Goal: Task Accomplishment & Management: Complete application form

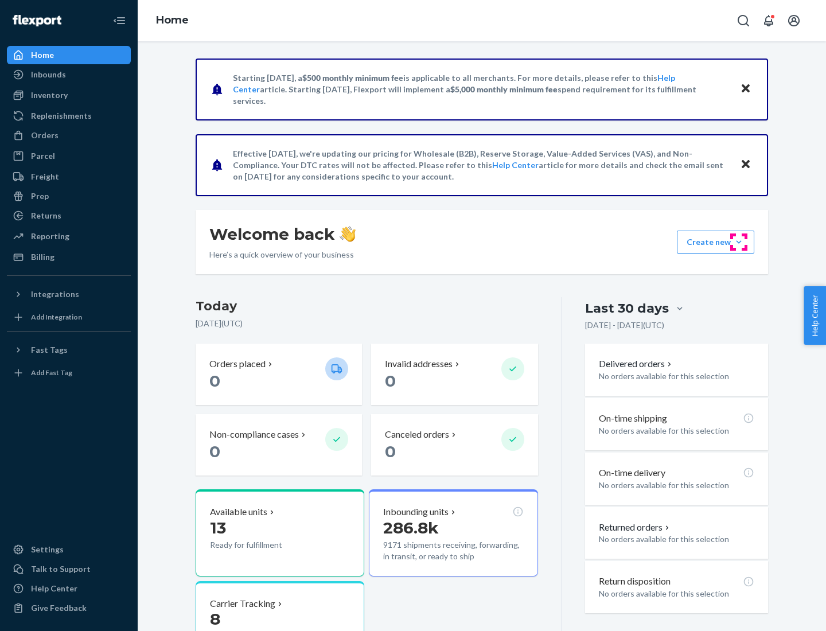
click at [739, 242] on button "Create new Create new inbound Create new order Create new product" at bounding box center [715, 242] width 77 height 23
click at [69, 75] on div "Inbounds" at bounding box center [69, 75] width 122 height 16
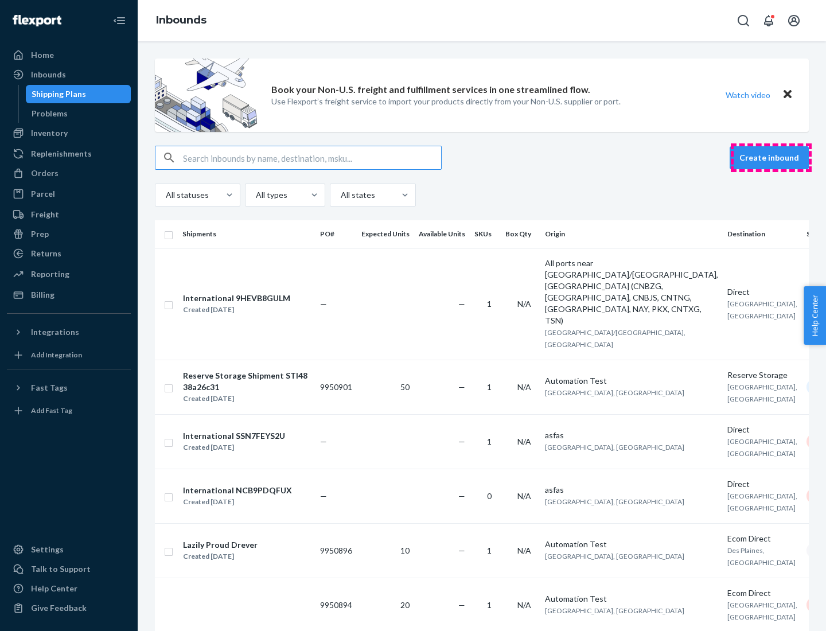
click at [771, 158] on button "Create inbound" at bounding box center [768, 157] width 79 height 23
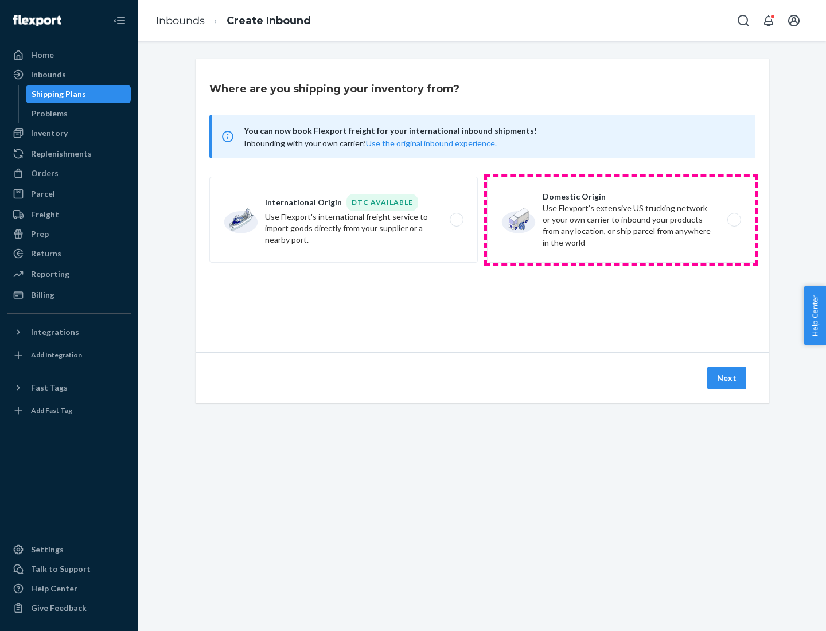
click at [621, 220] on label "Domestic Origin Use Flexport’s extensive US trucking network or your own carrie…" at bounding box center [621, 220] width 268 height 86
click at [733, 220] on input "Domestic Origin Use Flexport’s extensive US trucking network or your own carrie…" at bounding box center [736, 219] width 7 height 7
radio input "true"
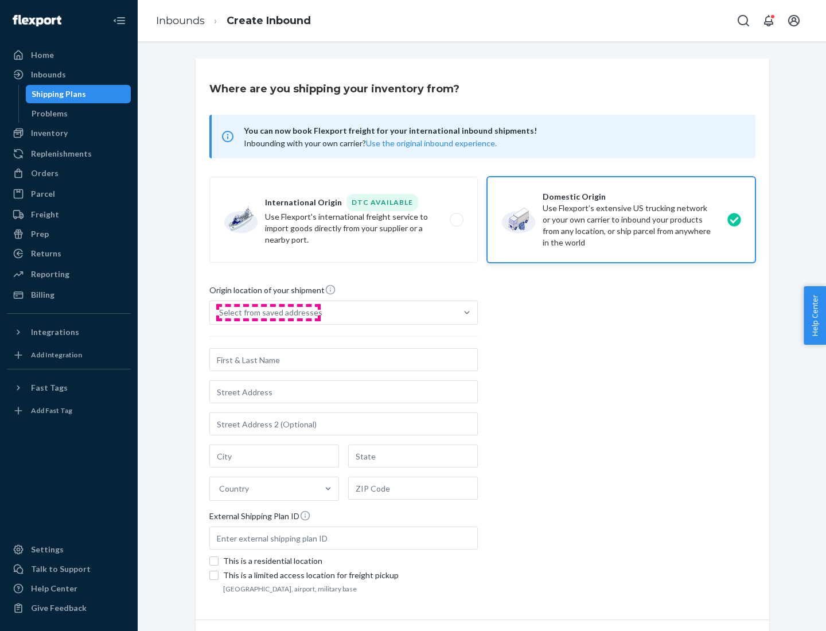
click at [268, 313] on div "Select from saved addresses" at bounding box center [270, 312] width 103 height 11
click at [220, 313] on input "Select from saved addresses" at bounding box center [219, 312] width 1 height 11
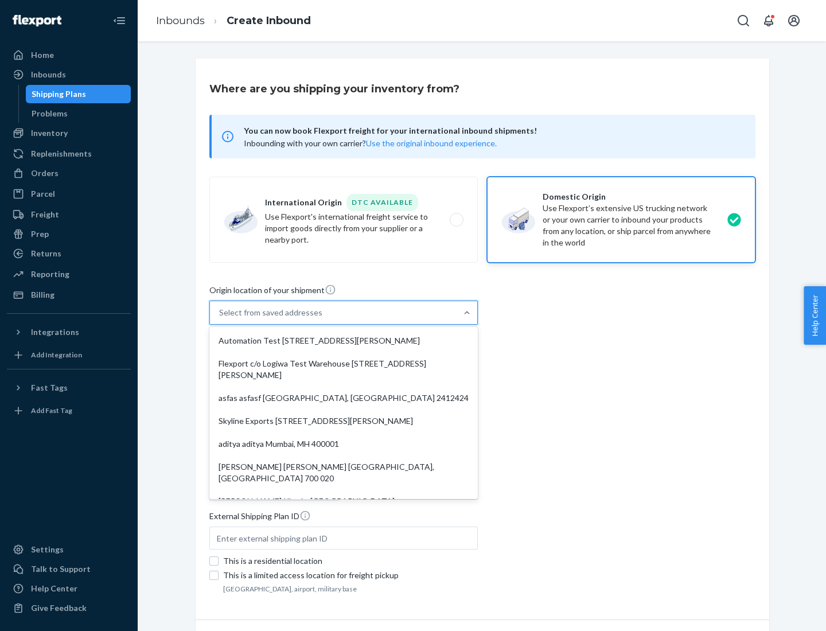
scroll to position [5, 0]
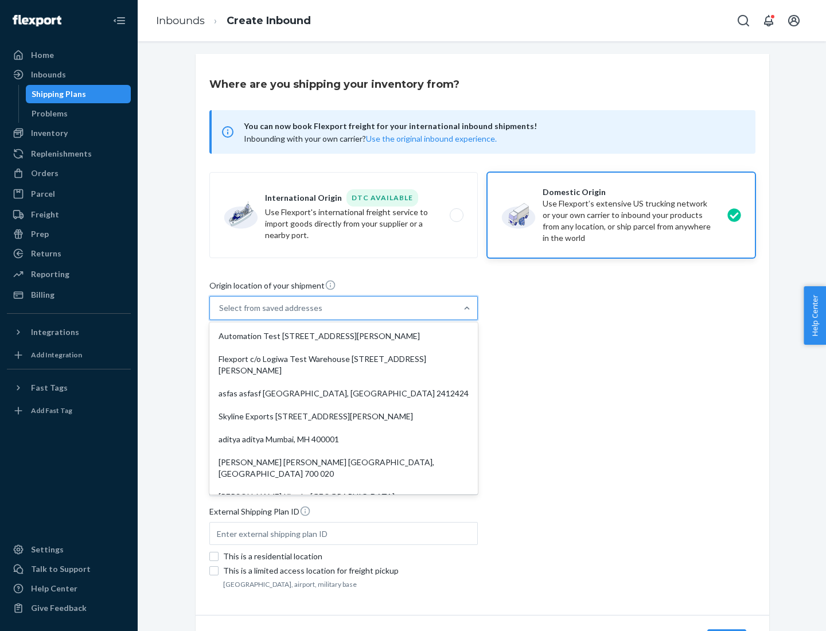
click at [344, 336] on div "Automation Test [STREET_ADDRESS][PERSON_NAME]" at bounding box center [344, 336] width 264 height 23
click at [220, 314] on input "option Automation Test [STREET_ADDRESS][PERSON_NAME]. 9 results available. Use …" at bounding box center [219, 307] width 1 height 11
type input "Automation Test"
type input "[STREET_ADDRESS][PERSON_NAME]"
type input "9th Floor"
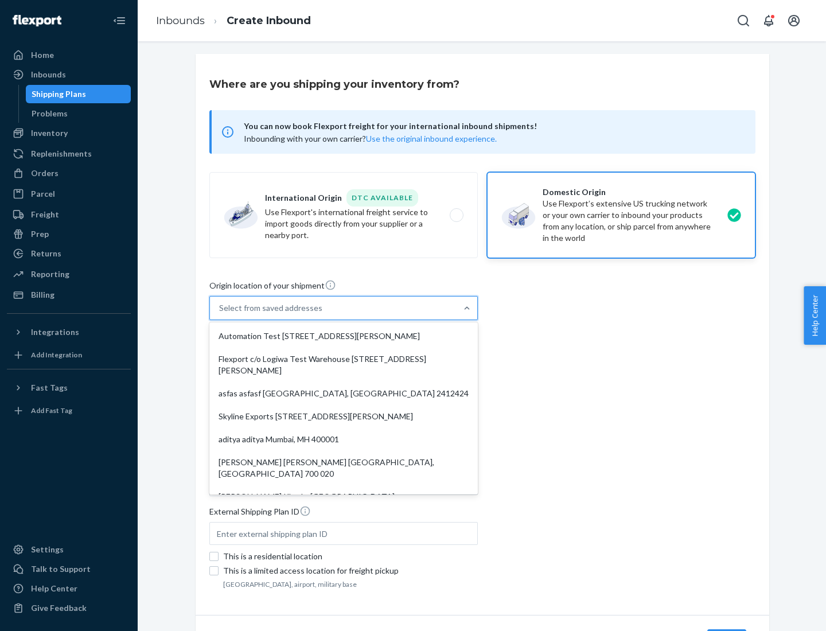
type input "[GEOGRAPHIC_DATA]"
type input "CA"
type input "94104"
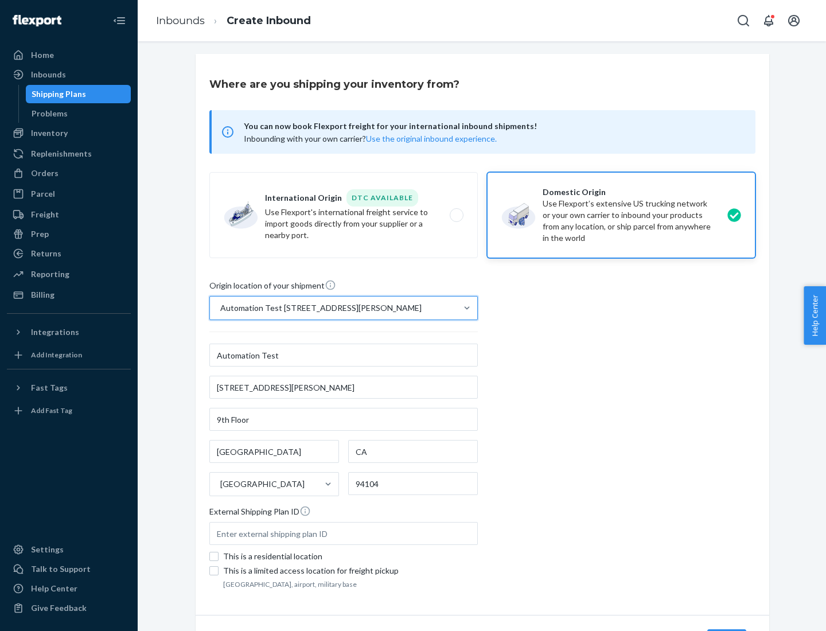
scroll to position [67, 0]
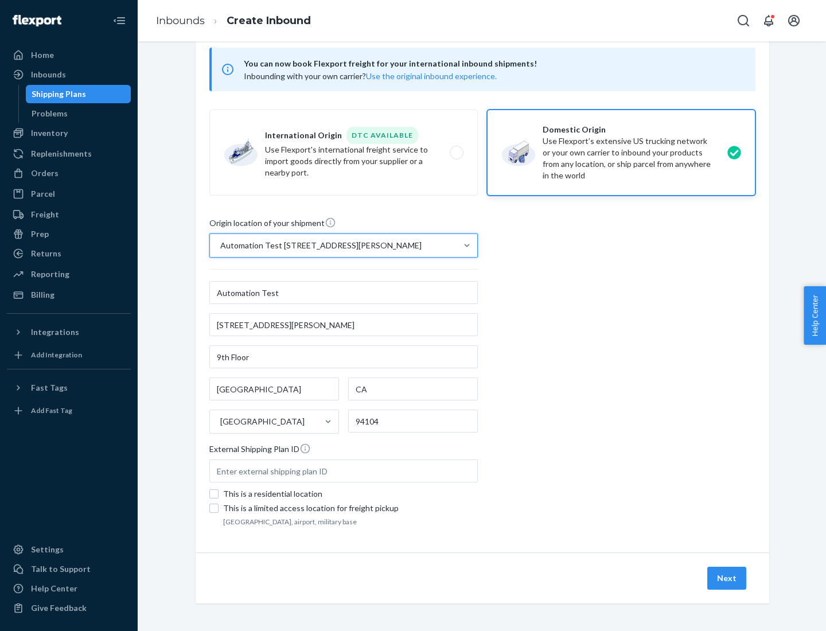
click at [727, 578] on button "Next" at bounding box center [726, 578] width 39 height 23
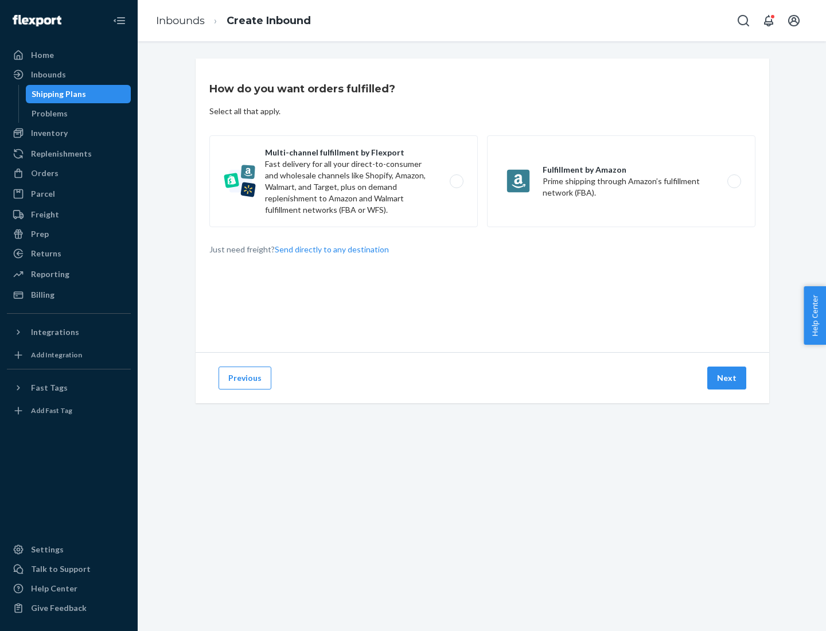
click at [344, 181] on label "Multi-channel fulfillment by Flexport Fast delivery for all your direct-to-cons…" at bounding box center [343, 181] width 268 height 92
click at [456, 181] on input "Multi-channel fulfillment by Flexport Fast delivery for all your direct-to-cons…" at bounding box center [459, 181] width 7 height 7
radio input "true"
click at [727, 378] on button "Next" at bounding box center [726, 377] width 39 height 23
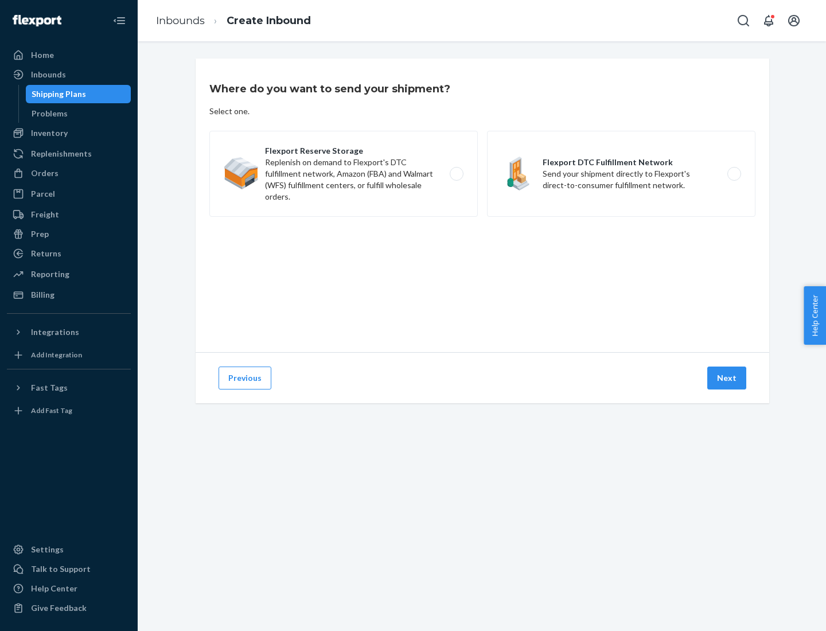
click at [621, 174] on label "Flexport DTC Fulfillment Network Send your shipment directly to Flexport's dire…" at bounding box center [621, 174] width 268 height 86
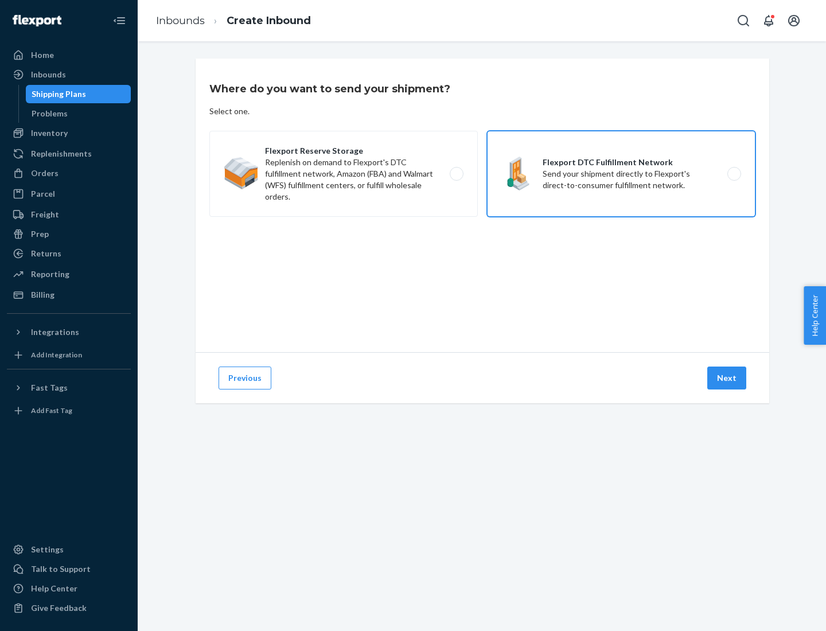
click at [733, 174] on input "Flexport DTC Fulfillment Network Send your shipment directly to Flexport's dire…" at bounding box center [736, 173] width 7 height 7
radio input "true"
click at [727, 378] on button "Next" at bounding box center [726, 377] width 39 height 23
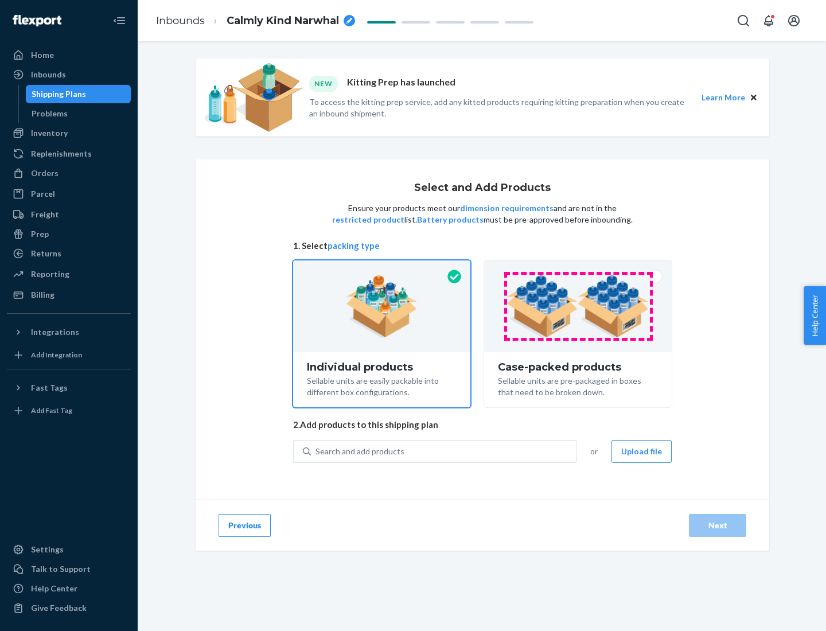
click at [578, 306] on img at bounding box center [577, 306] width 143 height 63
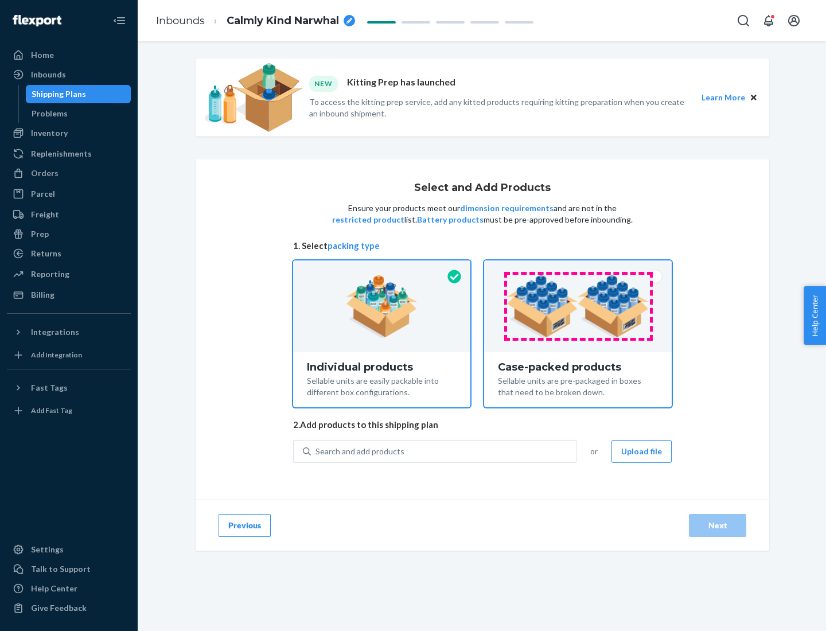
click at [578, 268] on input "Case-packed products Sellable units are pre-packaged in boxes that need to be b…" at bounding box center [577, 263] width 7 height 7
radio input "true"
radio input "false"
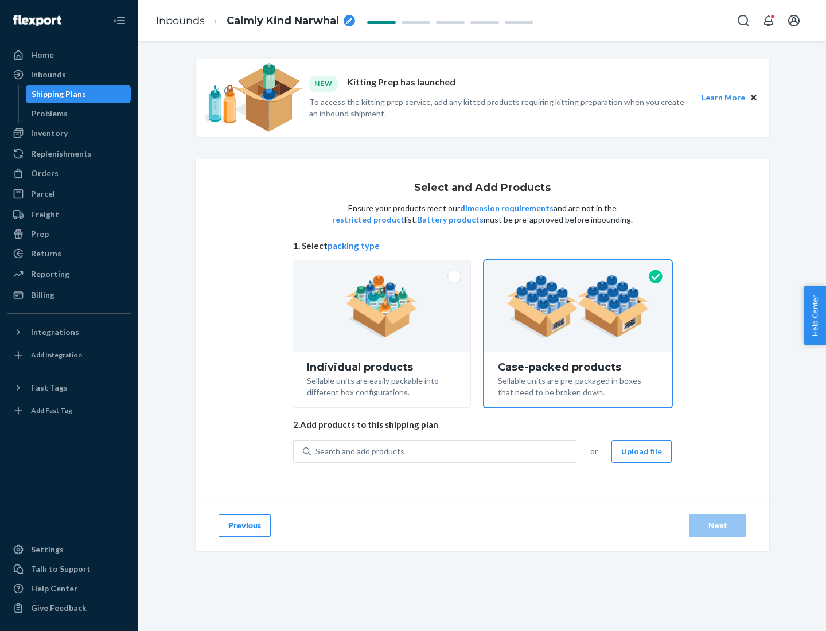
click at [444, 451] on div "Search and add products" at bounding box center [443, 451] width 265 height 21
click at [317, 451] on input "Search and add products" at bounding box center [315, 451] width 1 height 11
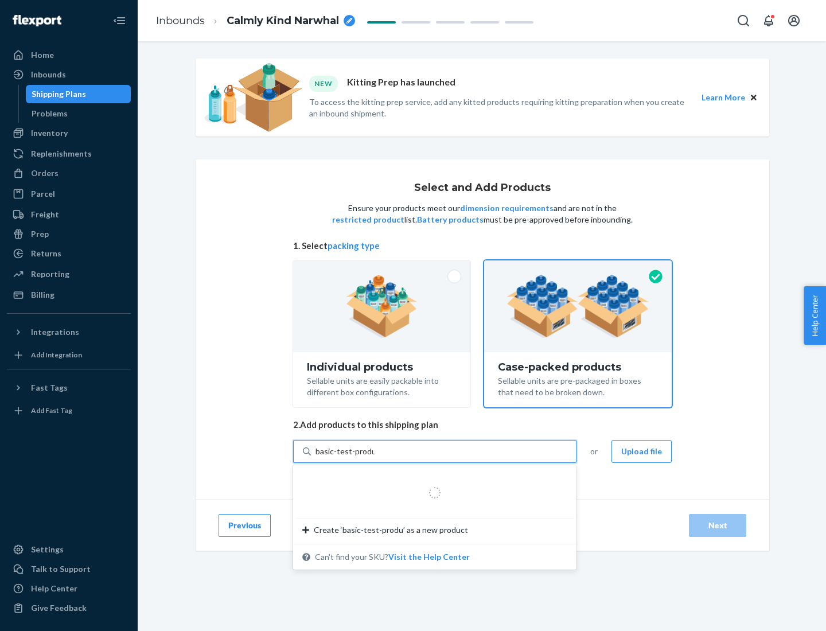
type input "basic-test-product-1"
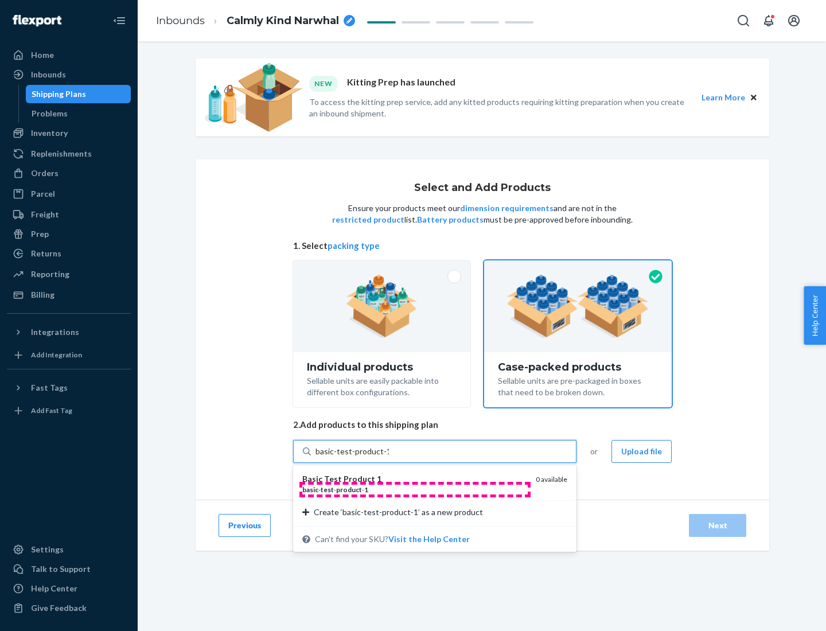
click at [415, 489] on div "basic - test - product - 1" at bounding box center [414, 490] width 224 height 10
click at [389, 457] on input "basic-test-product-1" at bounding box center [351, 451] width 73 height 11
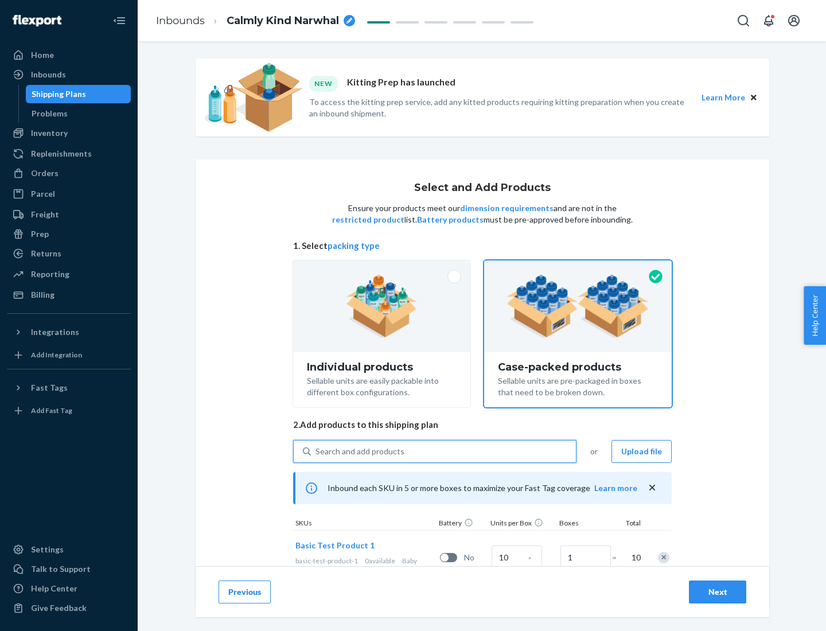
scroll to position [41, 0]
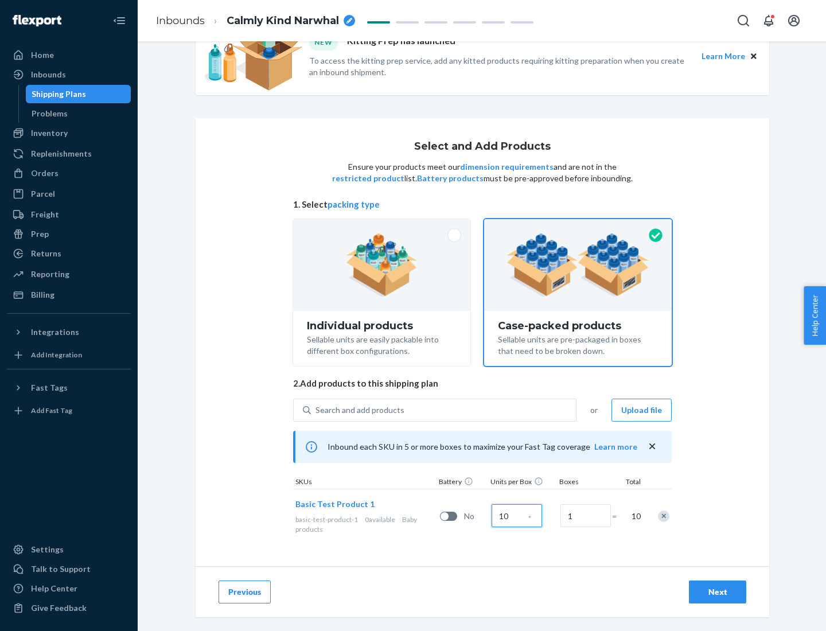
type input "10"
type input "7"
click at [717, 592] on div "Next" at bounding box center [718, 591] width 38 height 11
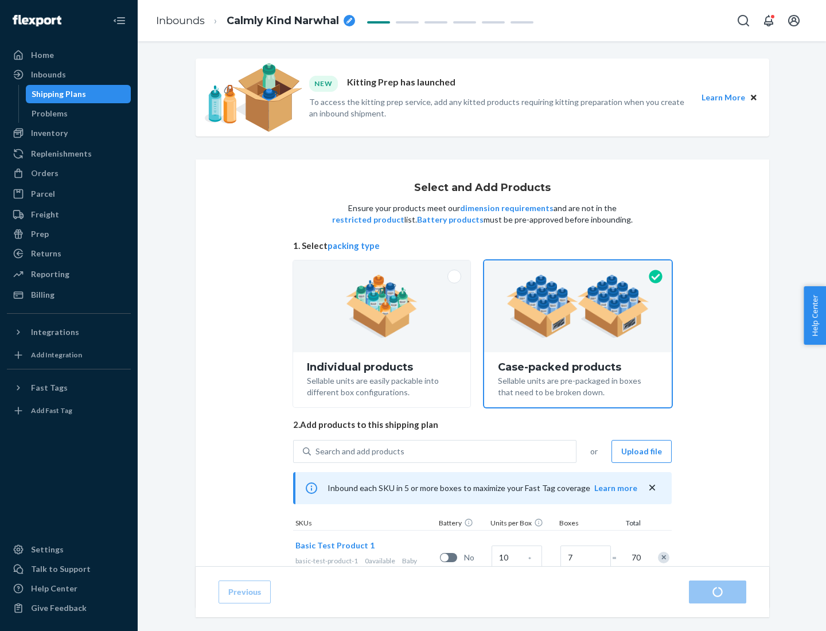
radio input "true"
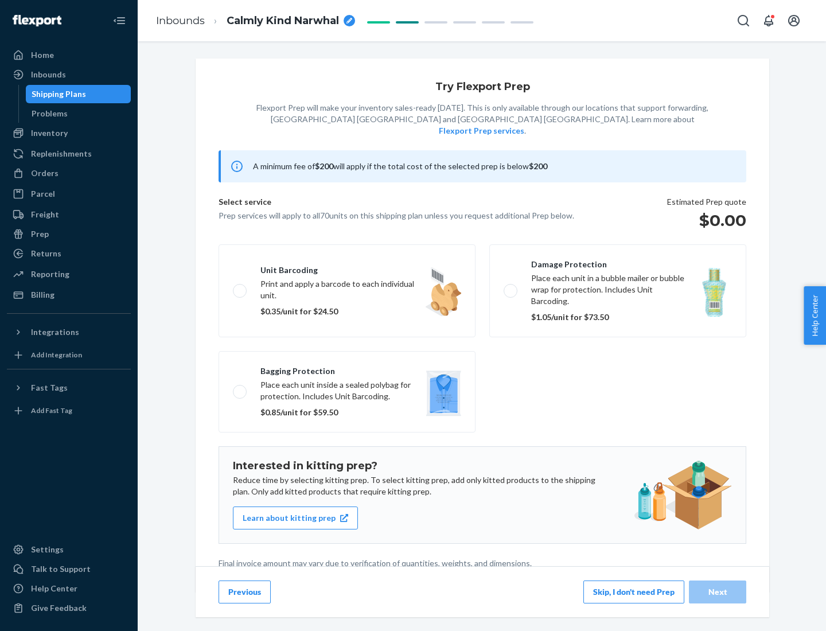
scroll to position [3, 0]
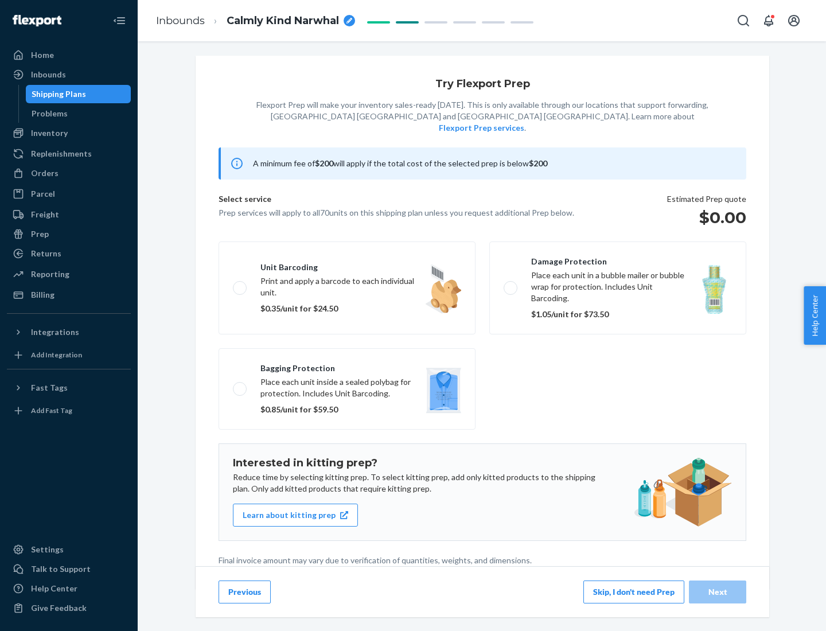
click at [347, 365] on label "Bagging protection Place each unit inside a sealed polybag for protection. Incl…" at bounding box center [346, 388] width 257 height 81
click at [240, 385] on input "Bagging protection Place each unit inside a sealed polybag for protection. Incl…" at bounding box center [236, 388] width 7 height 7
checkbox input "true"
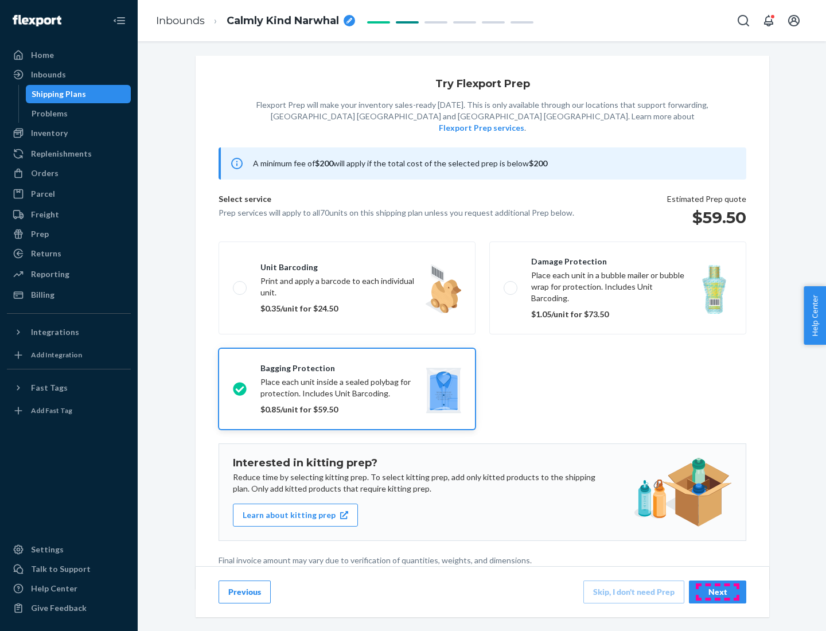
click at [717, 591] on div "Next" at bounding box center [718, 591] width 38 height 11
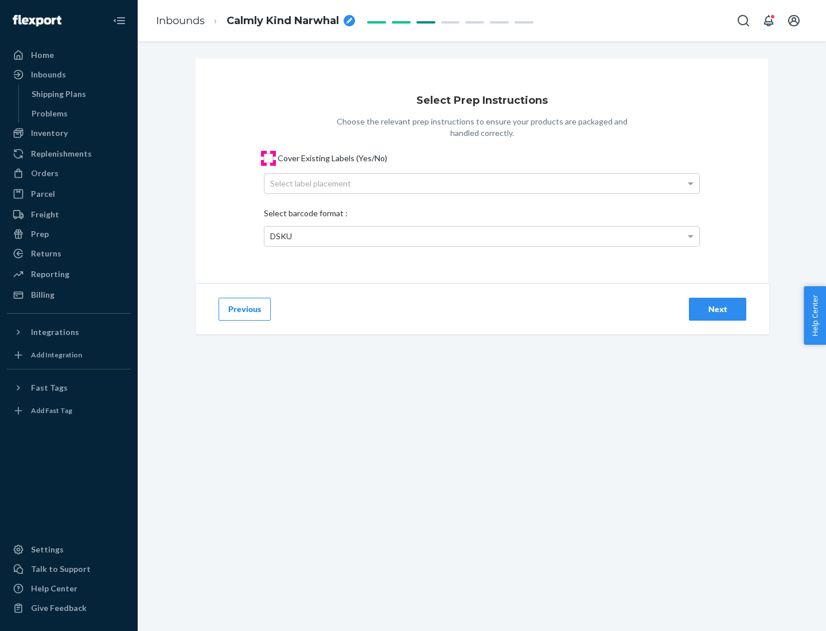
click at [268, 158] on input "Cover Existing Labels (Yes/No)" at bounding box center [268, 158] width 9 height 9
checkbox input "true"
click at [482, 183] on div "Select label placement" at bounding box center [481, 183] width 435 height 19
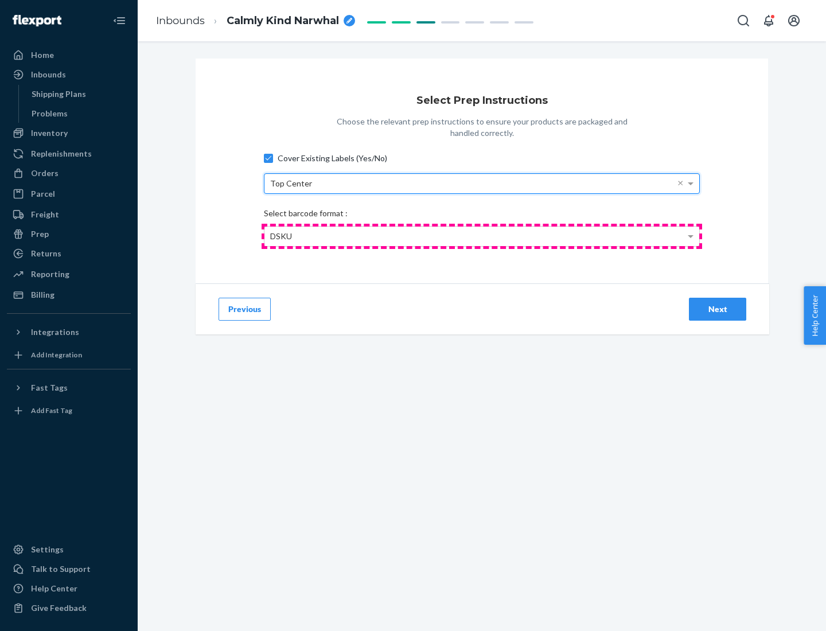
click at [482, 236] on div "DSKU" at bounding box center [481, 236] width 435 height 19
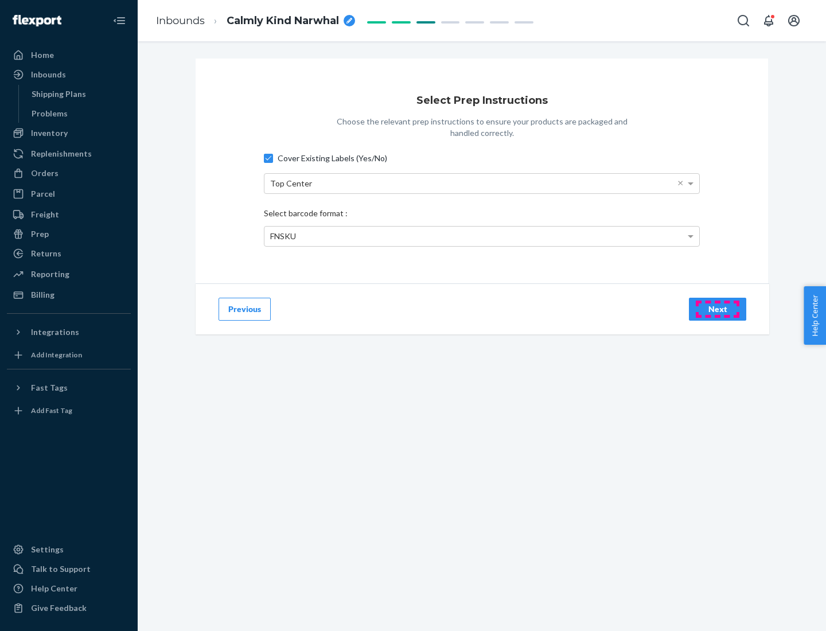
click at [717, 309] on div "Next" at bounding box center [718, 308] width 38 height 11
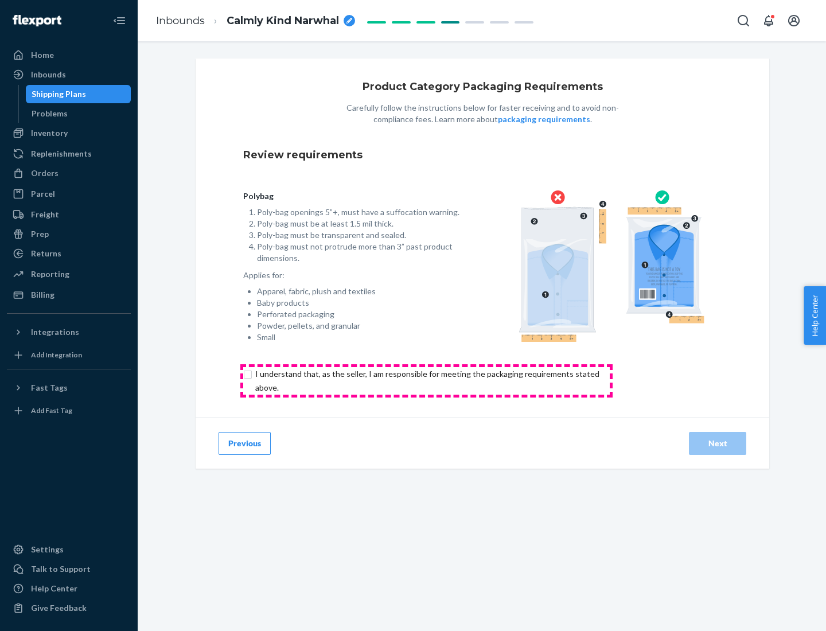
click at [426, 380] on input "checkbox" at bounding box center [433, 381] width 381 height 28
checkbox input "true"
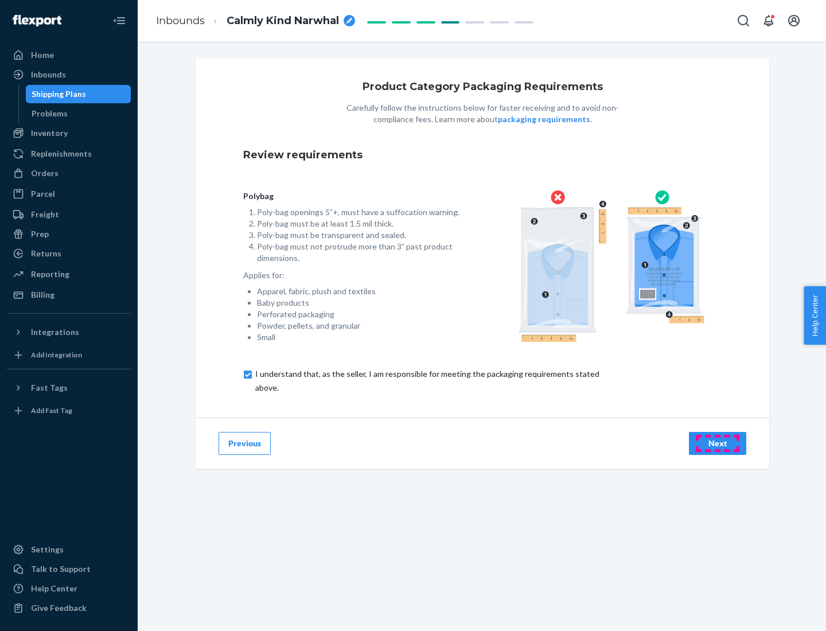
click at [717, 443] on div "Next" at bounding box center [718, 443] width 38 height 11
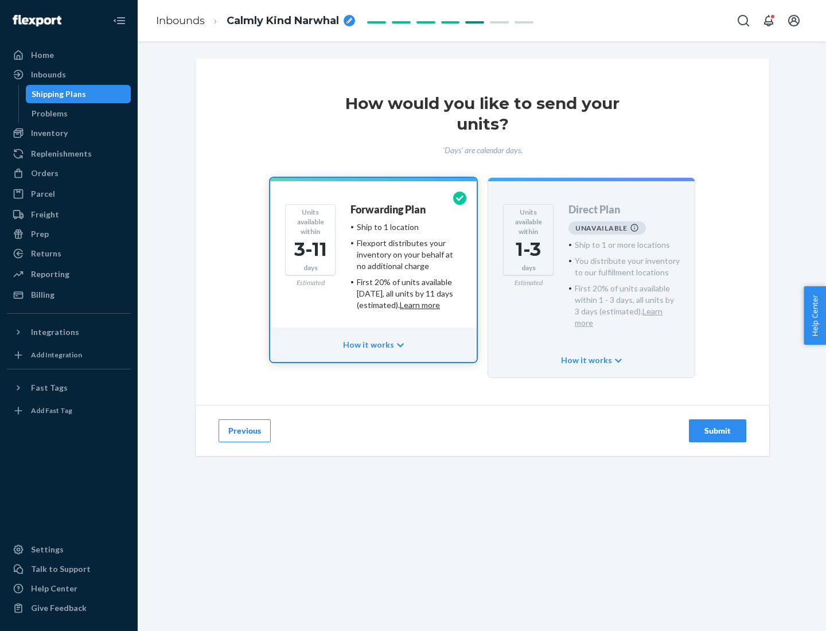
click at [389, 209] on h4 "Forwarding Plan" at bounding box center [387, 209] width 75 height 11
click at [717, 425] on div "Submit" at bounding box center [718, 430] width 38 height 11
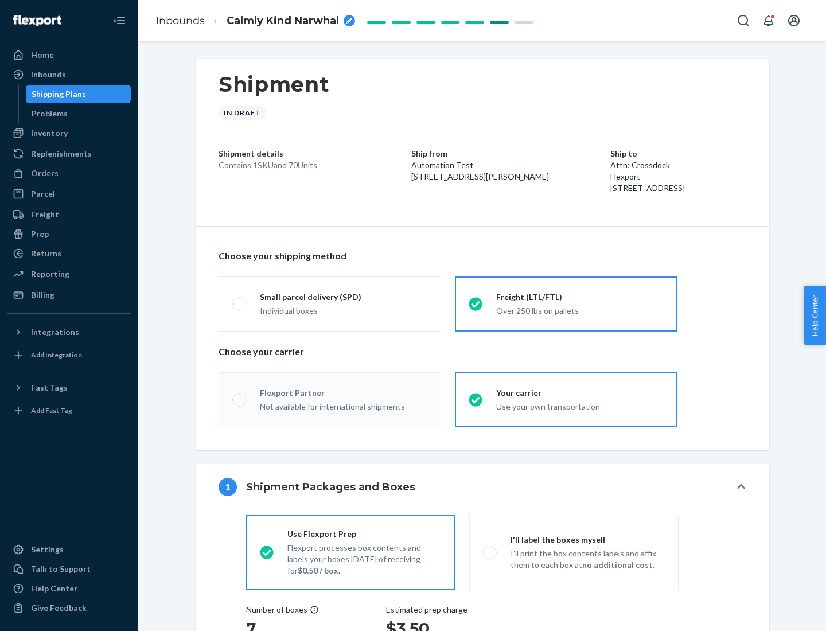
radio input "true"
radio input "false"
radio input "true"
radio input "false"
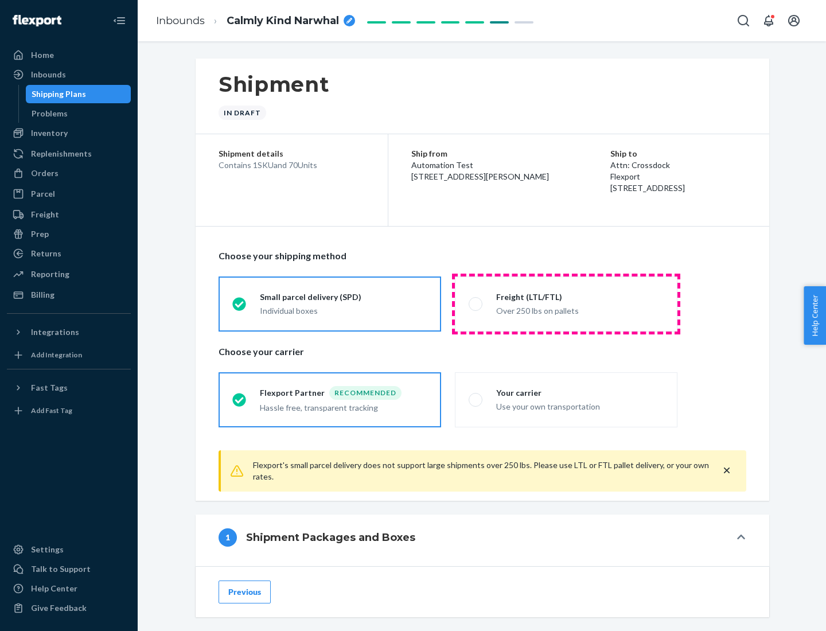
click at [566, 303] on div "Over 250 lbs on pallets" at bounding box center [579, 310] width 167 height 14
click at [476, 303] on input "Freight (LTL/FTL) Over 250 lbs on pallets" at bounding box center [472, 303] width 7 height 7
radio input "true"
radio input "false"
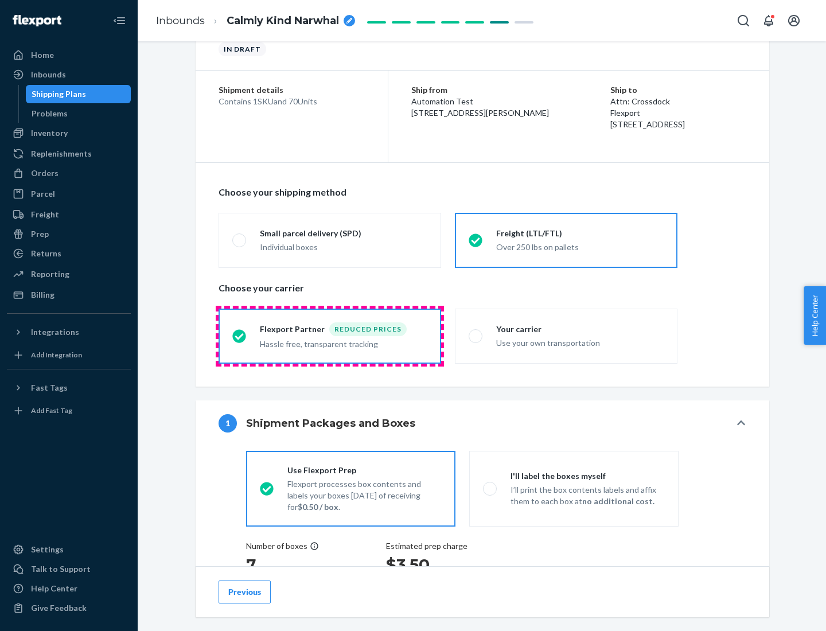
click at [330, 336] on div "Hassle free, transparent tracking" at bounding box center [343, 343] width 167 height 14
click at [240, 335] on input "Flexport Partner Reduced prices Hassle free, transparent tracking" at bounding box center [235, 335] width 7 height 7
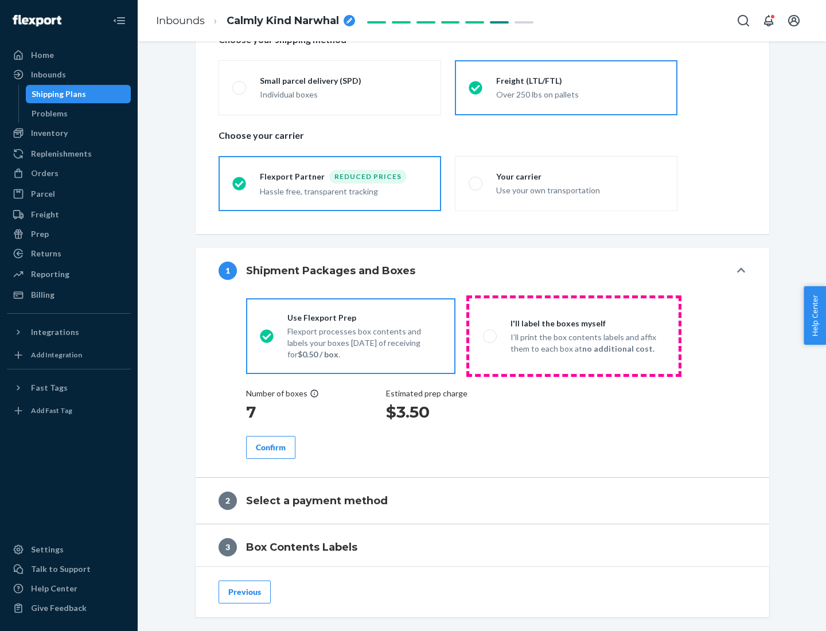
click at [573, 335] on p "I’ll print the box contents labels and affix them to each box at no additional …" at bounding box center [587, 342] width 154 height 23
click at [490, 335] on input "I'll label the boxes myself I’ll print the box contents labels and affix them t…" at bounding box center [486, 335] width 7 height 7
radio input "true"
radio input "false"
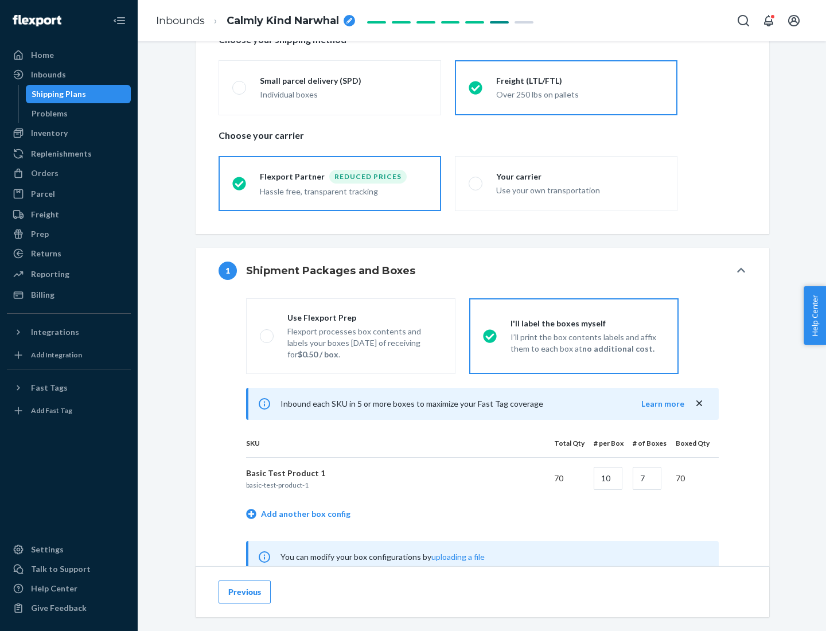
scroll to position [358, 0]
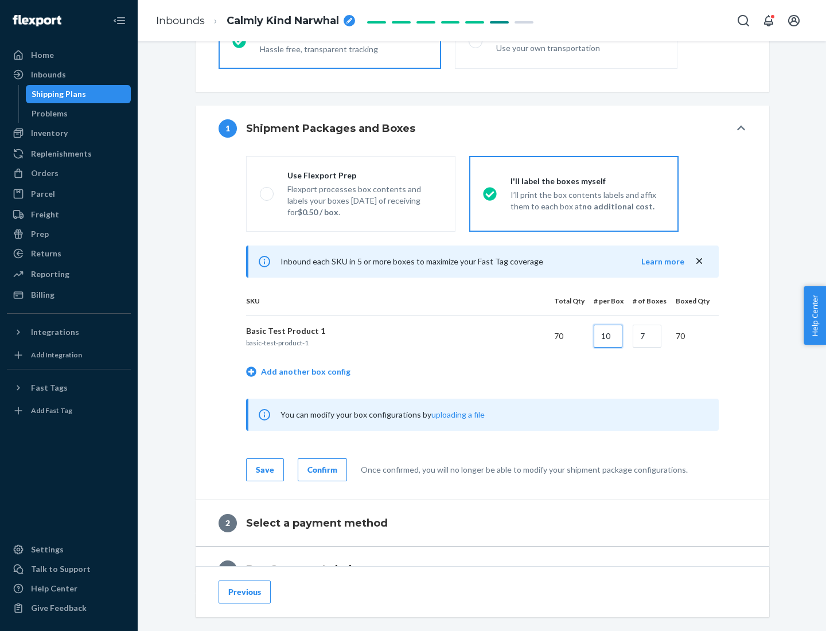
type input "10"
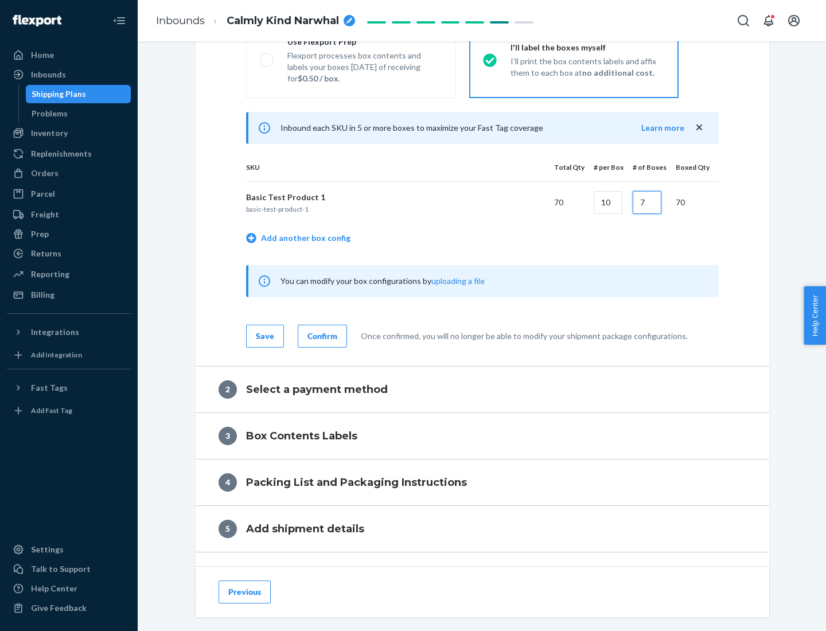
type input "7"
click at [321, 335] on div "Confirm" at bounding box center [322, 335] width 30 height 11
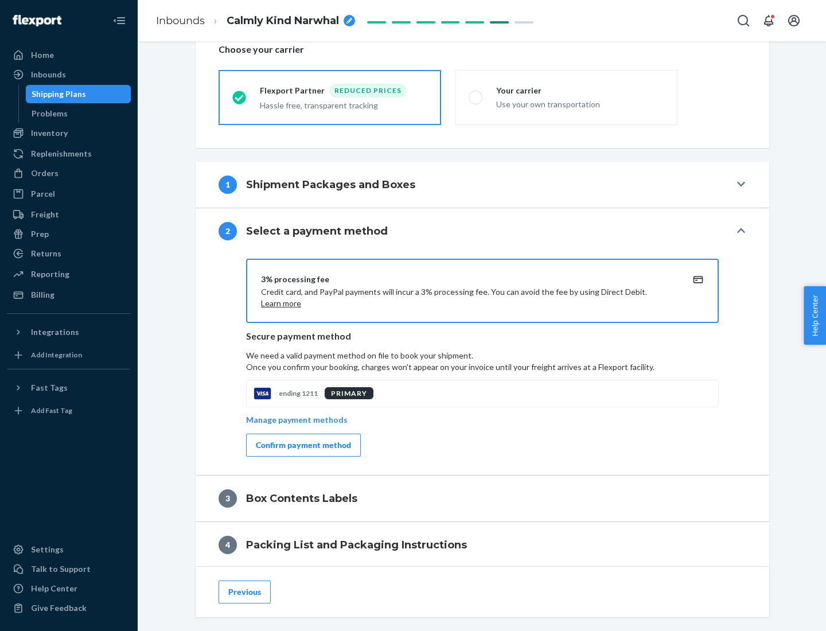
scroll to position [411, 0]
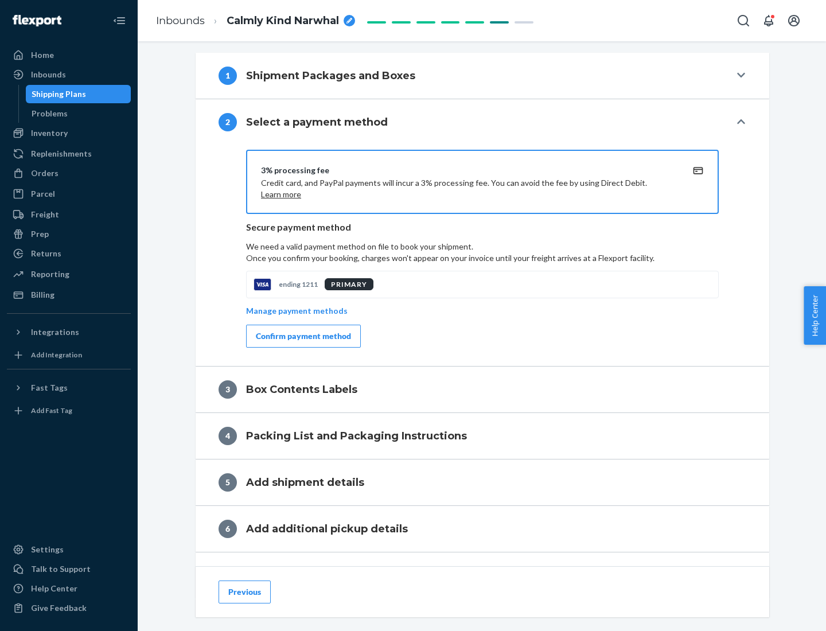
click at [302, 336] on div "Confirm payment method" at bounding box center [303, 335] width 95 height 11
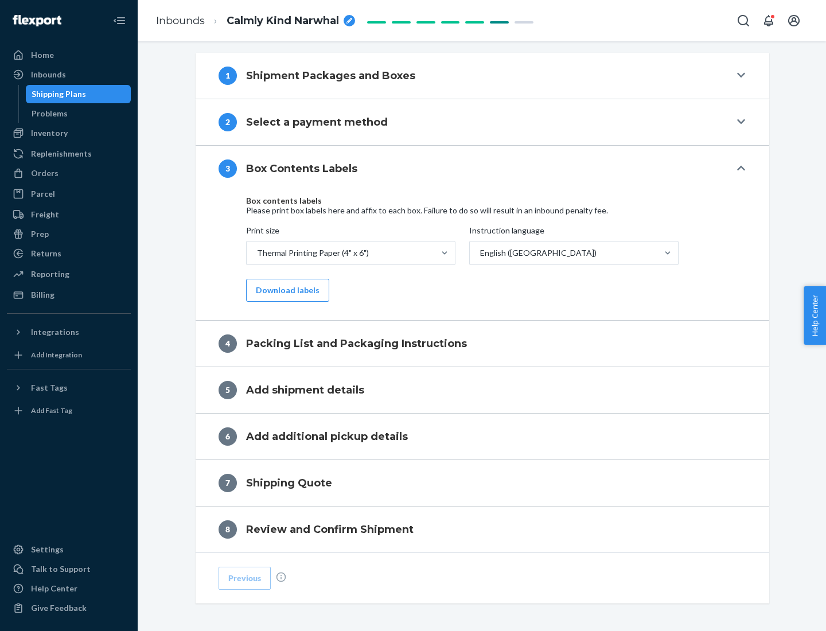
scroll to position [365, 0]
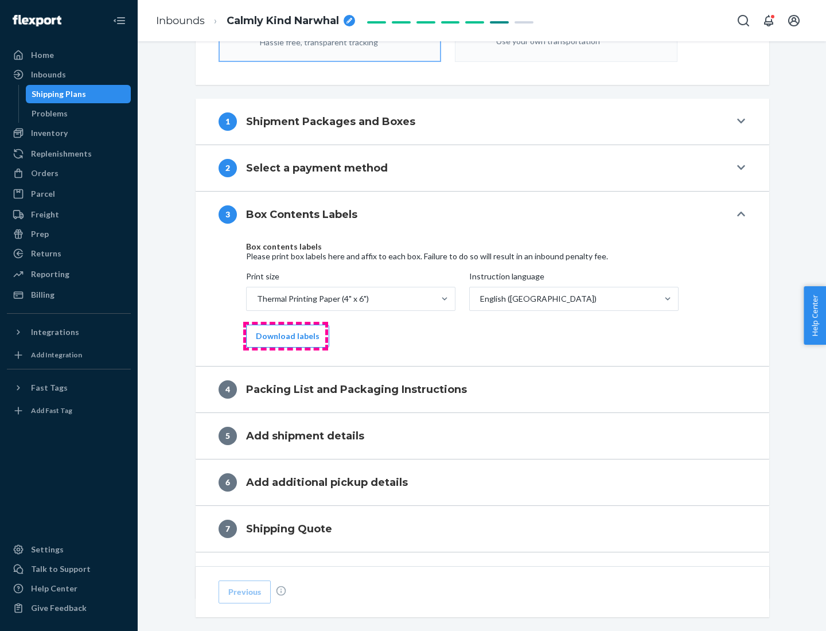
click at [285, 336] on button "Download labels" at bounding box center [287, 336] width 83 height 23
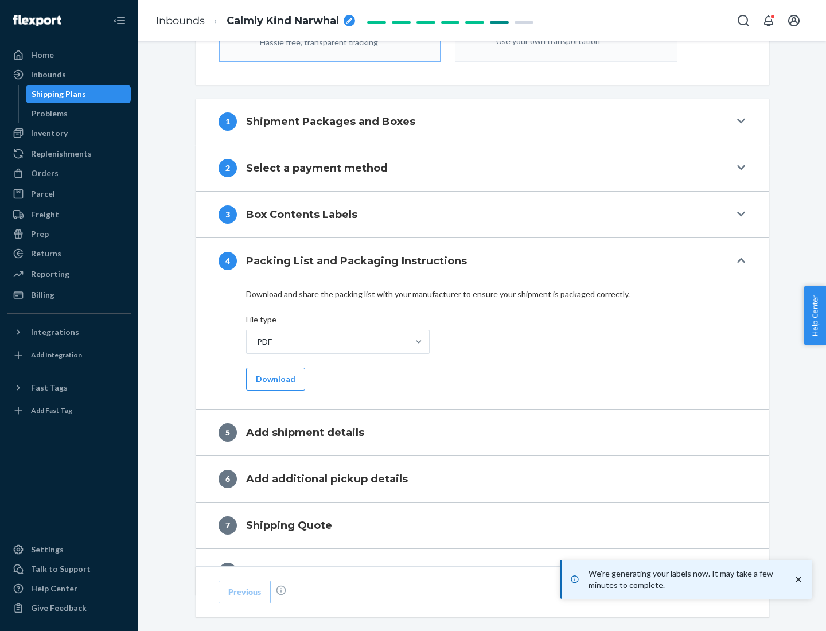
scroll to position [408, 0]
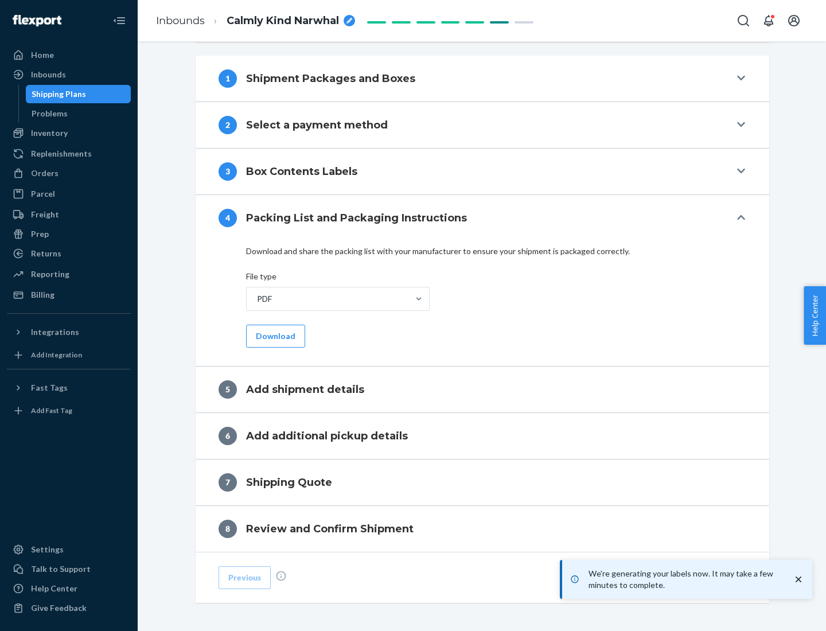
click at [274, 335] on button "Download" at bounding box center [275, 336] width 59 height 23
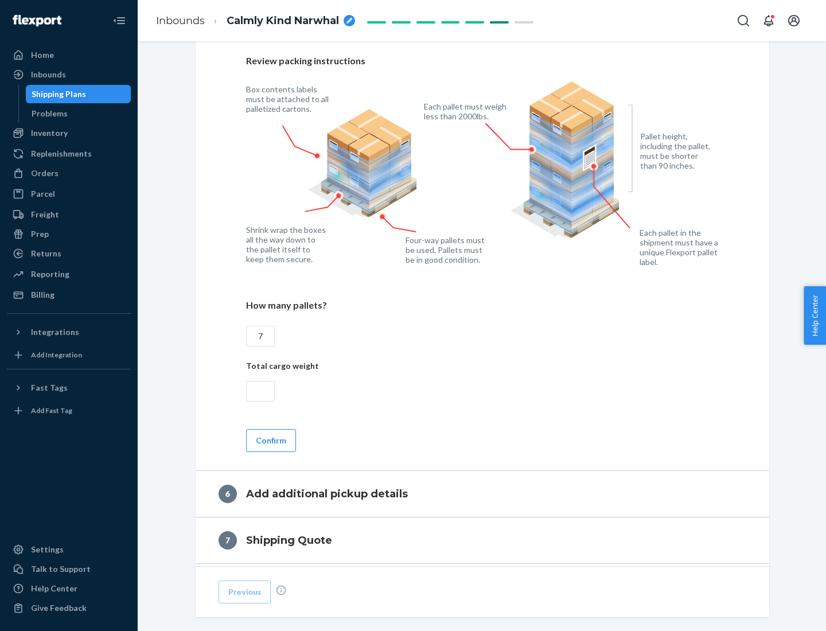
scroll to position [791, 0]
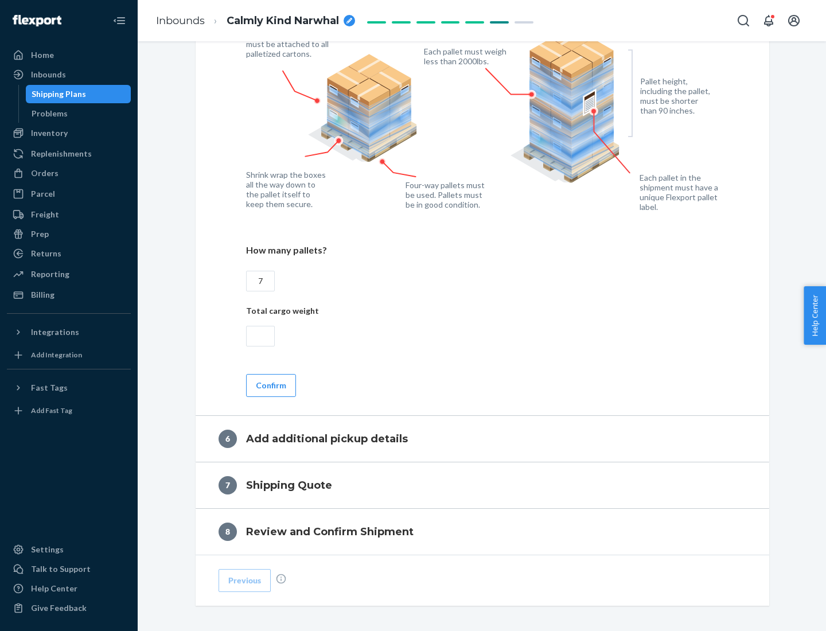
type input "7"
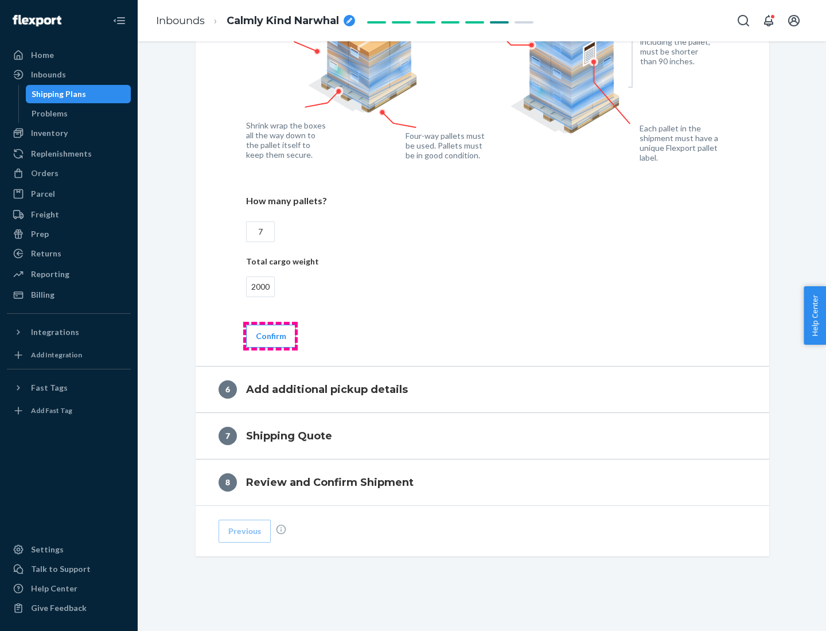
type input "2000"
click at [270, 335] on button "Confirm" at bounding box center [271, 336] width 50 height 23
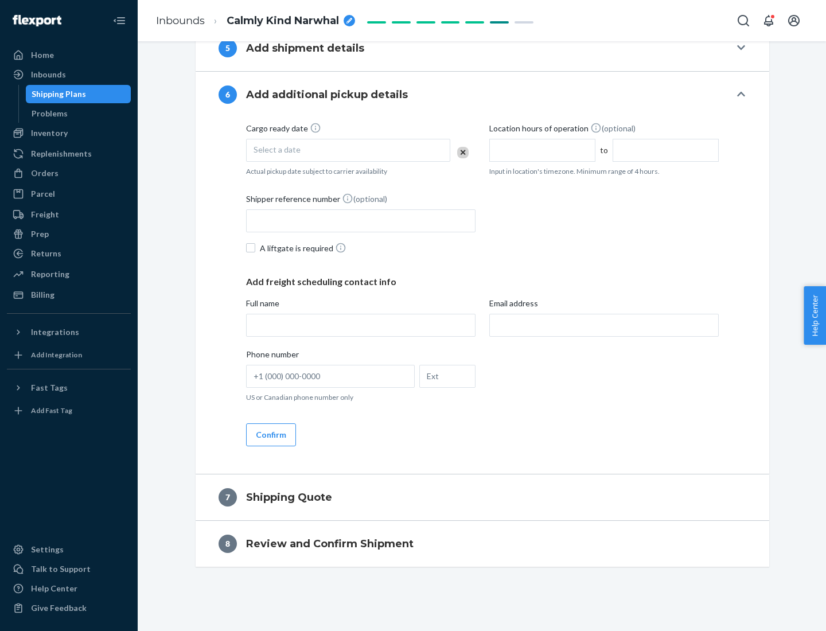
scroll to position [439, 0]
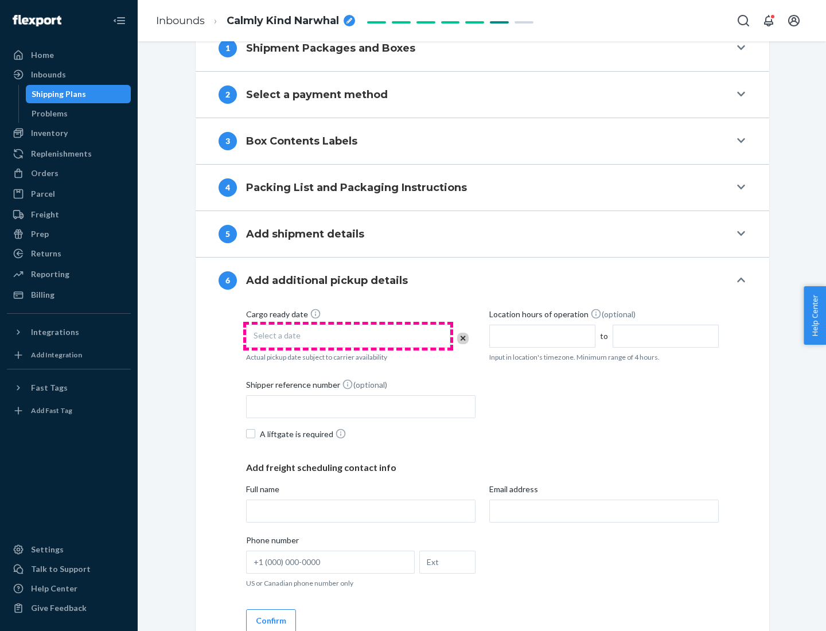
click at [348, 335] on div "Select a date" at bounding box center [348, 336] width 204 height 23
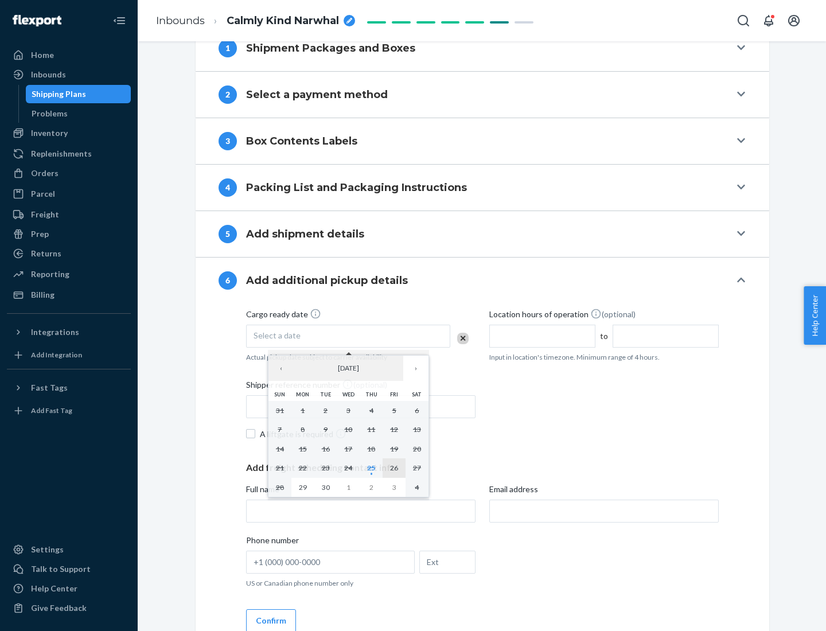
click at [394, 467] on abbr "26" at bounding box center [394, 467] width 8 height 9
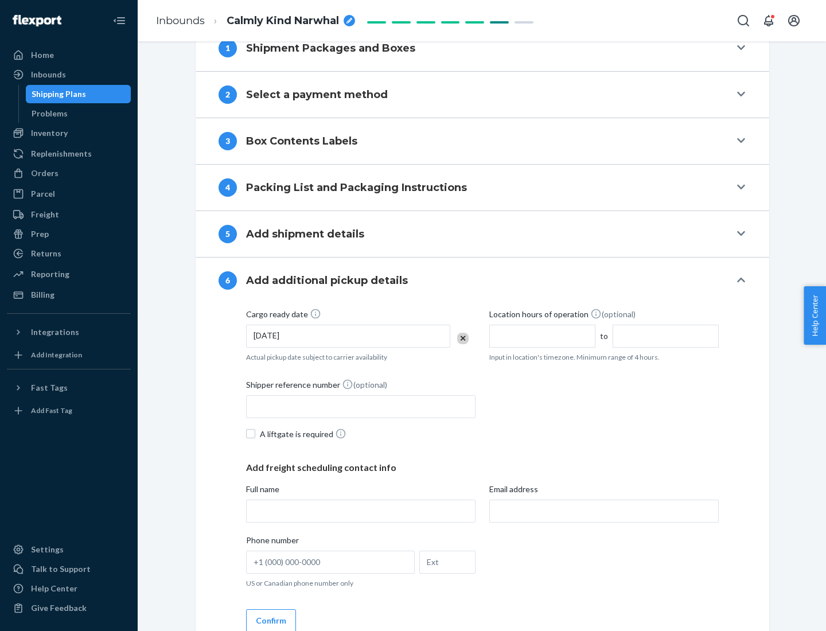
scroll to position [614, 0]
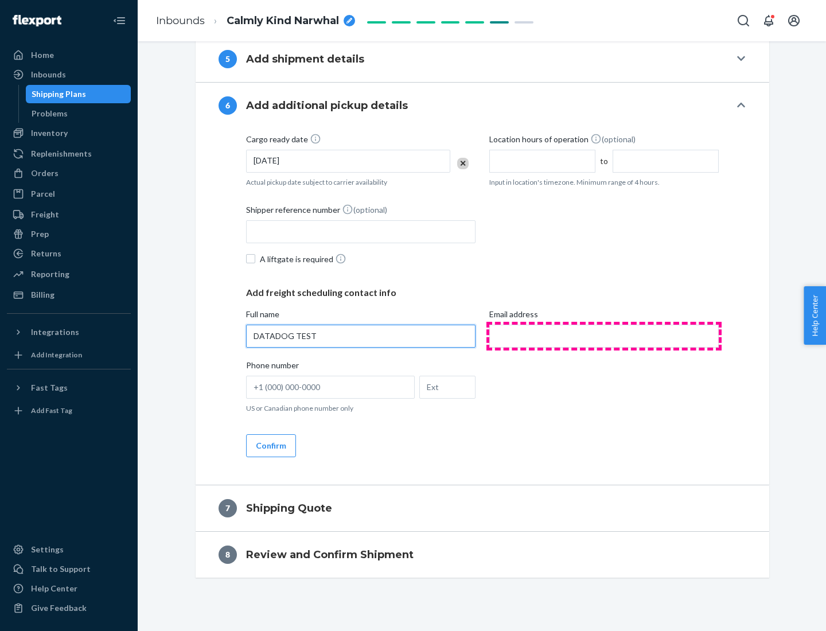
type input "DATADOG TEST"
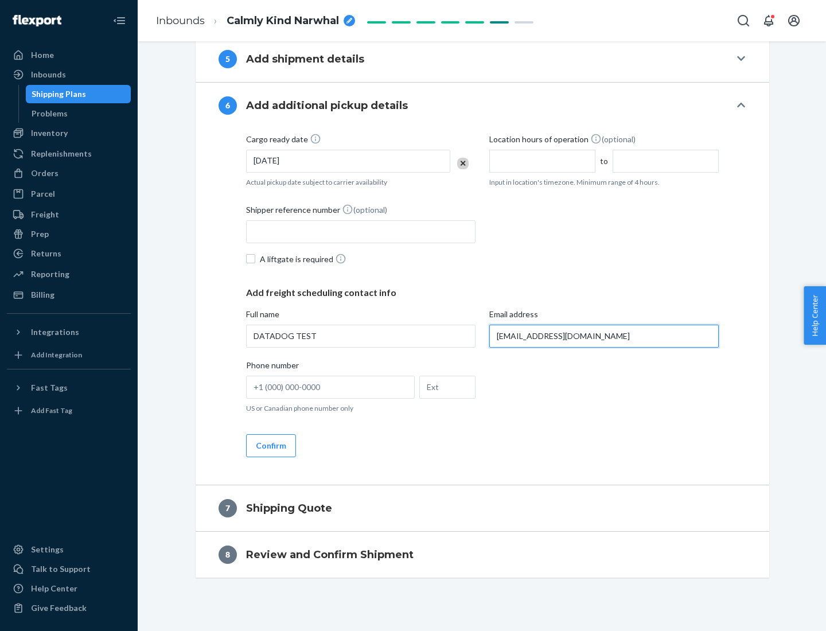
scroll to position [625, 0]
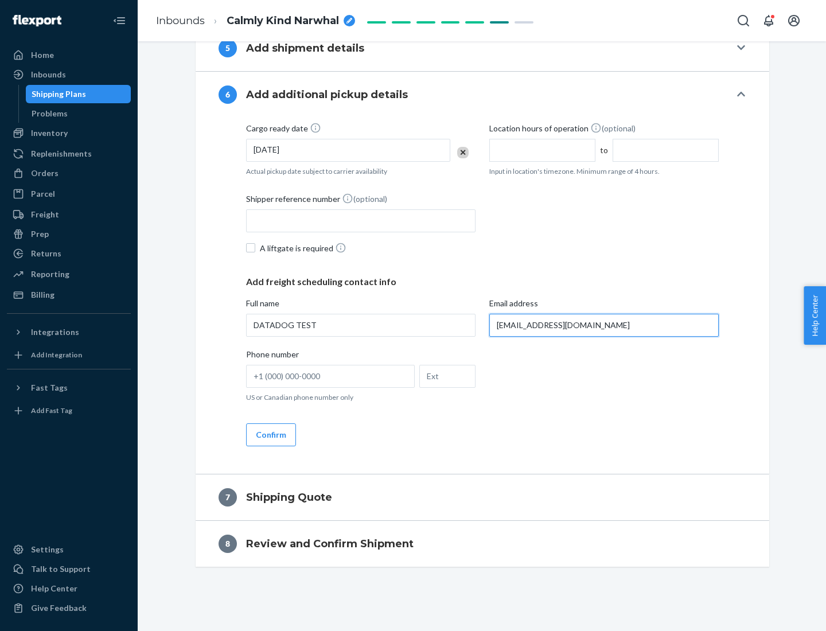
type input "[EMAIL_ADDRESS][DOMAIN_NAME]"
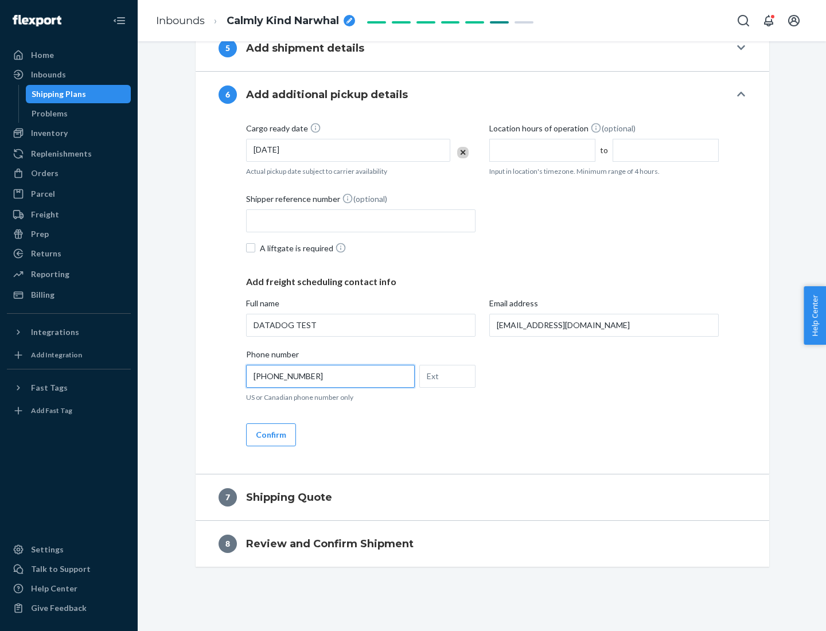
type input "[PHONE_NUMBER]"
click at [270, 434] on button "Confirm" at bounding box center [271, 434] width 50 height 23
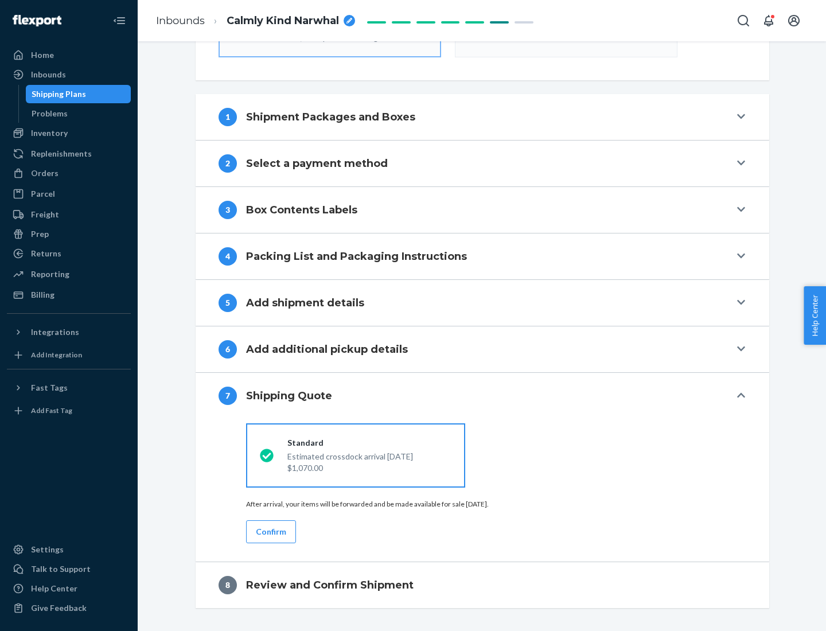
scroll to position [411, 0]
